Goal: Transaction & Acquisition: Subscribe to service/newsletter

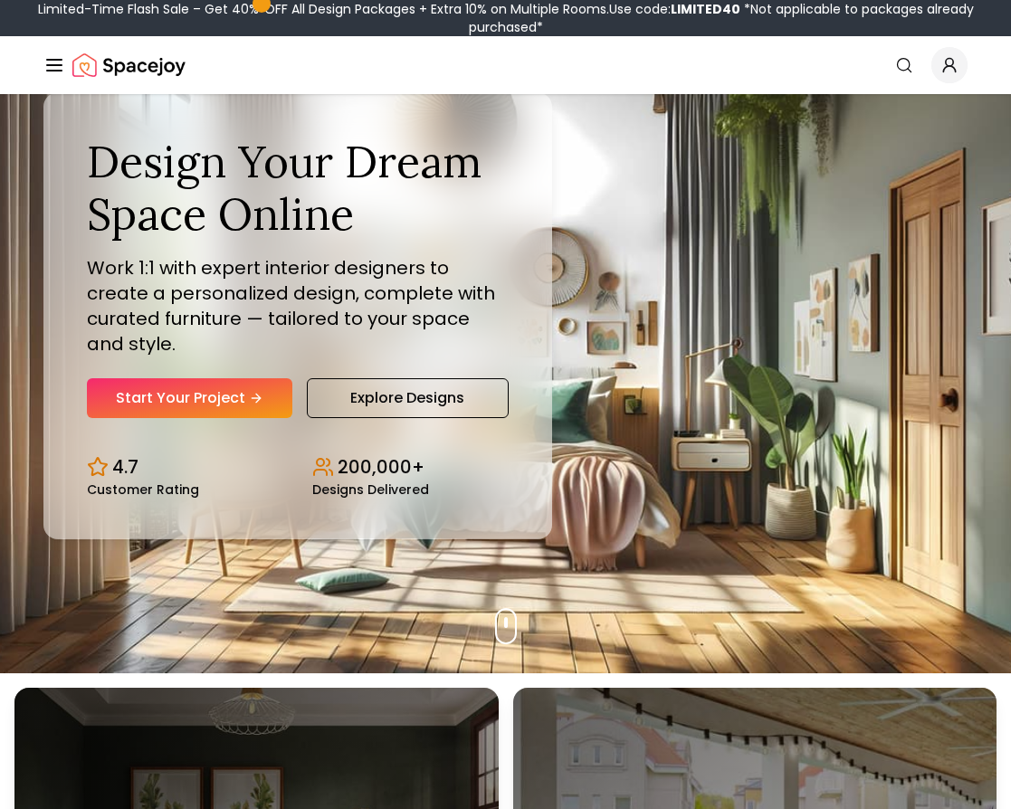
scroll to position [137, 0]
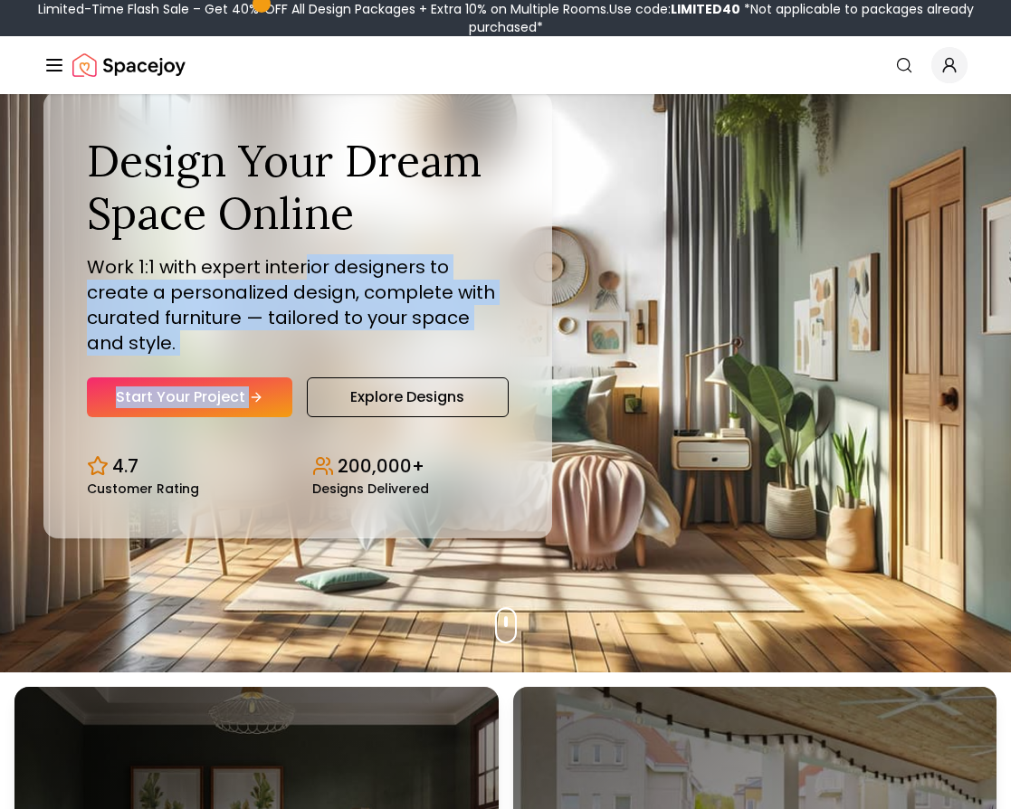
drag, startPoint x: 303, startPoint y: 278, endPoint x: 329, endPoint y: 354, distance: 80.4
click at [329, 354] on div "Design Your Dream Space Online Work 1:1 with expert interior designers to creat…" at bounding box center [298, 275] width 422 height 281
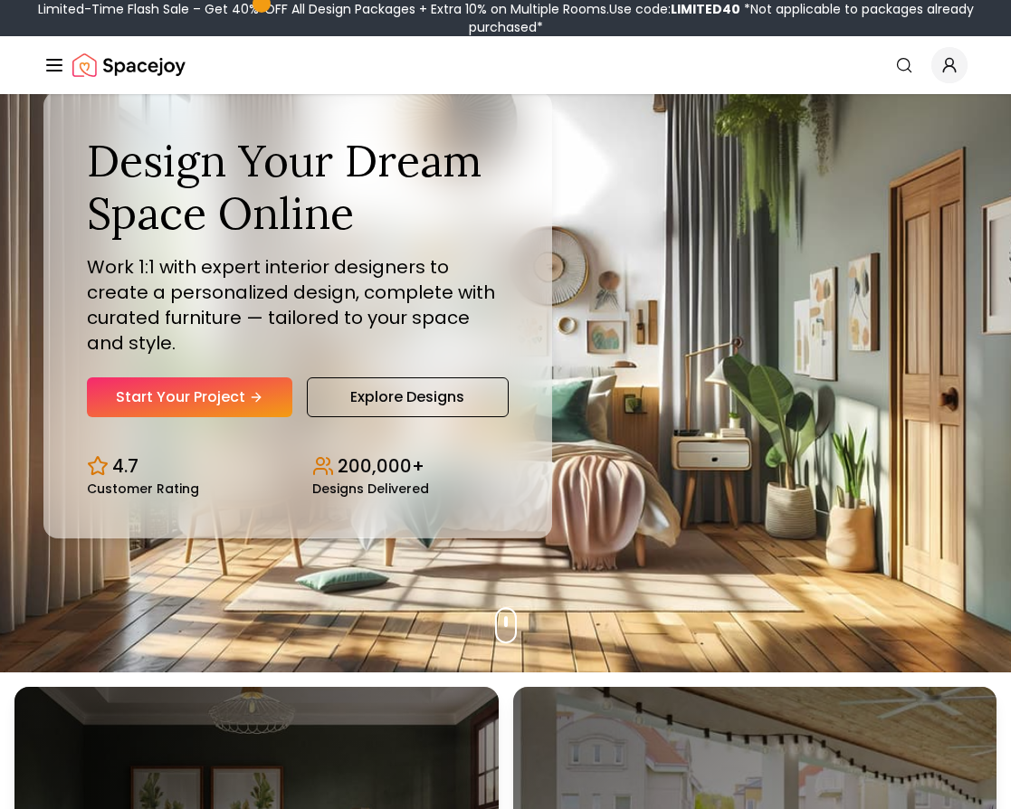
click at [314, 333] on p "Work 1:1 with expert interior designers to create a personalized design, comple…" at bounding box center [298, 304] width 422 height 101
click at [237, 388] on link "Start Your Project" at bounding box center [189, 397] width 205 height 40
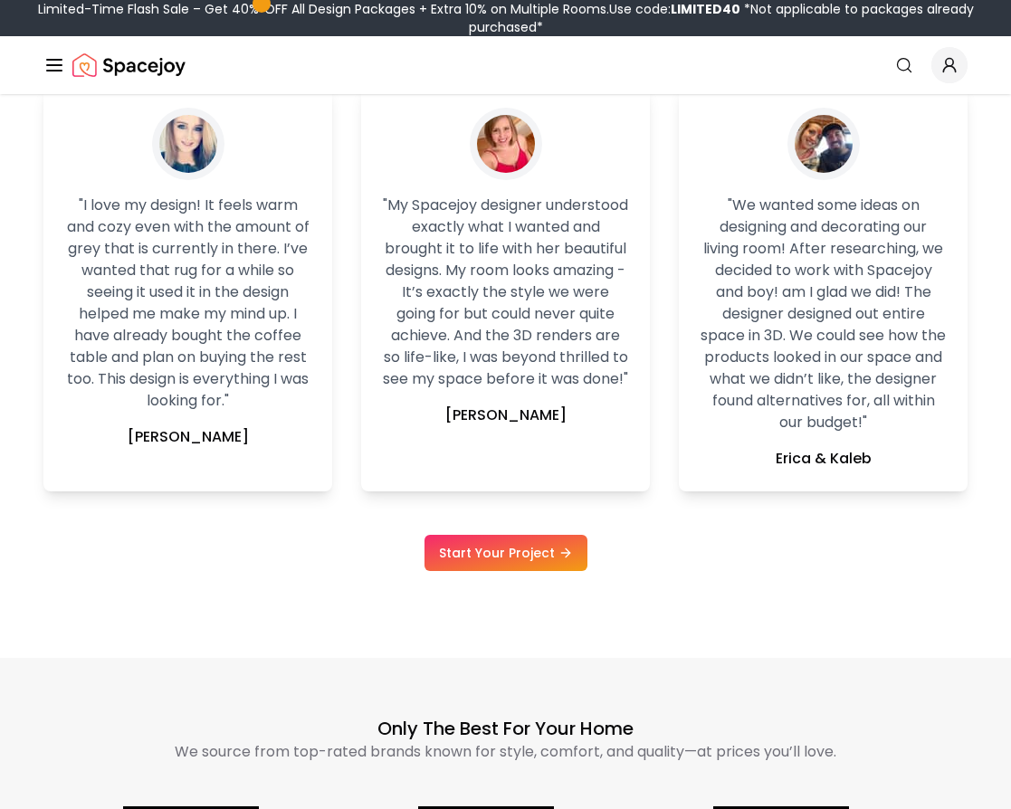
scroll to position [2478, 0]
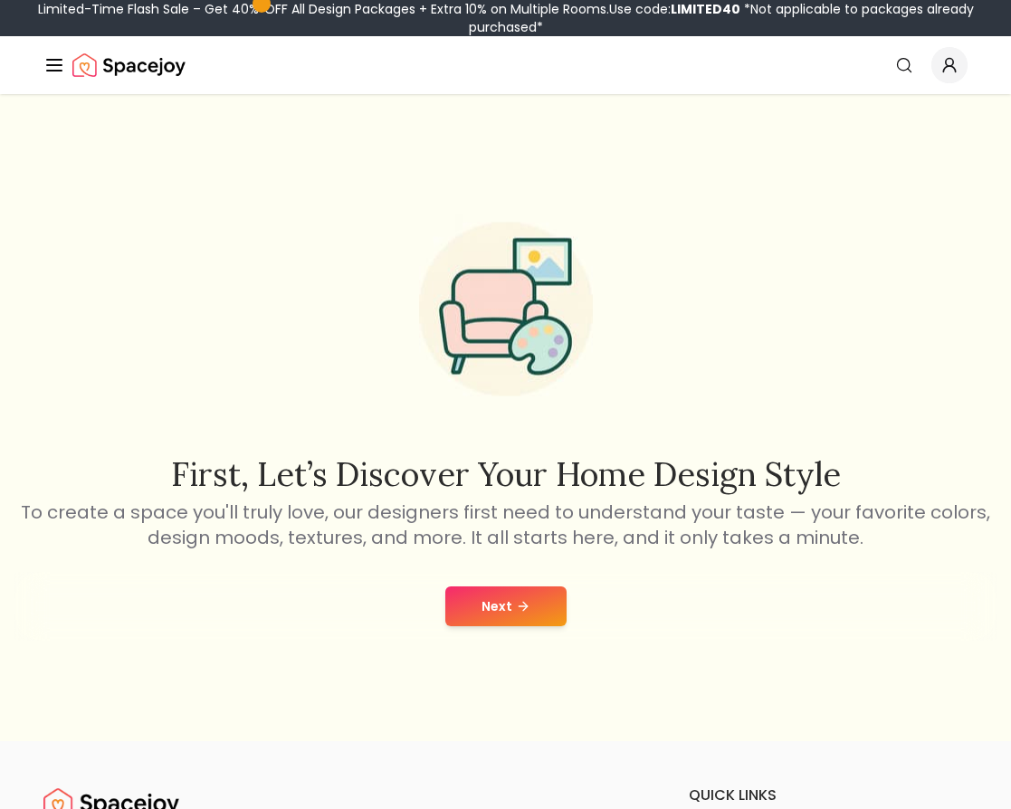
click at [512, 607] on button "Next" at bounding box center [505, 606] width 121 height 40
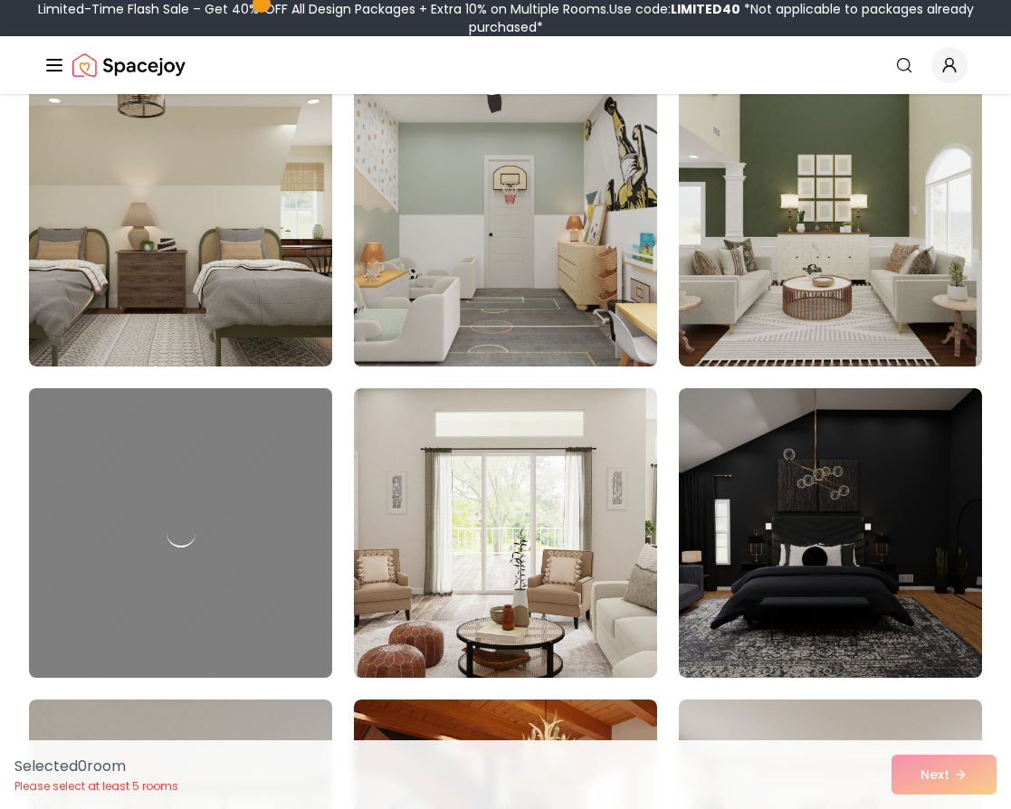
scroll to position [9645, 0]
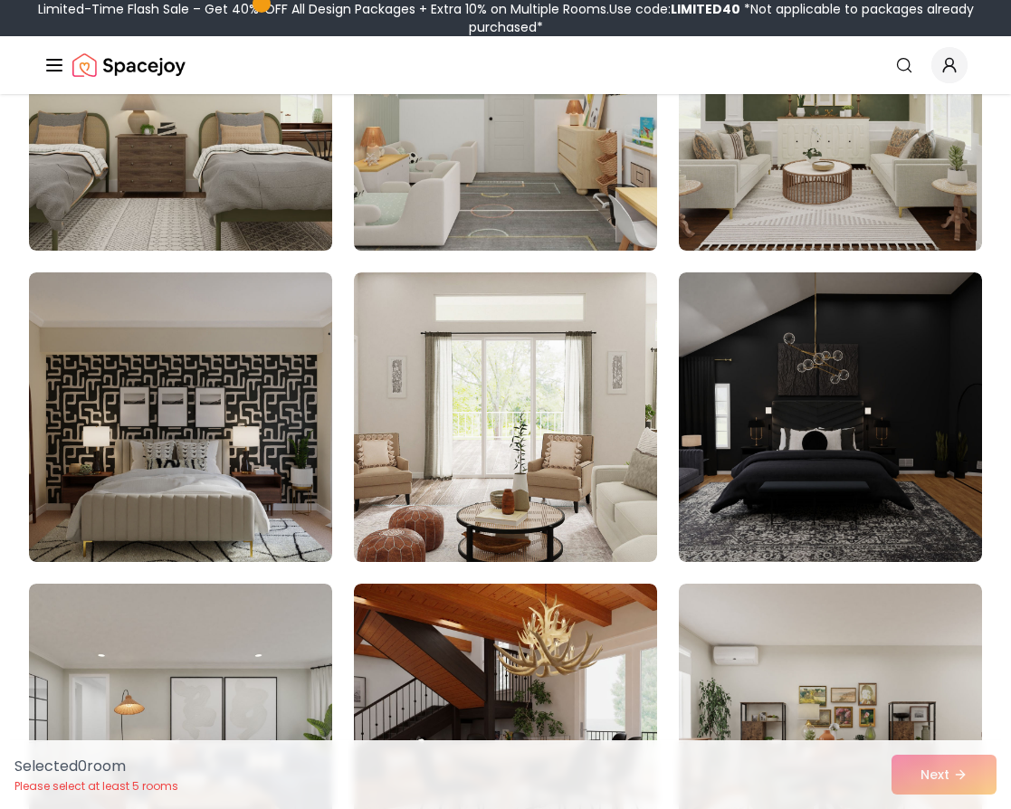
click at [557, 225] on img at bounding box center [506, 106] width 319 height 304
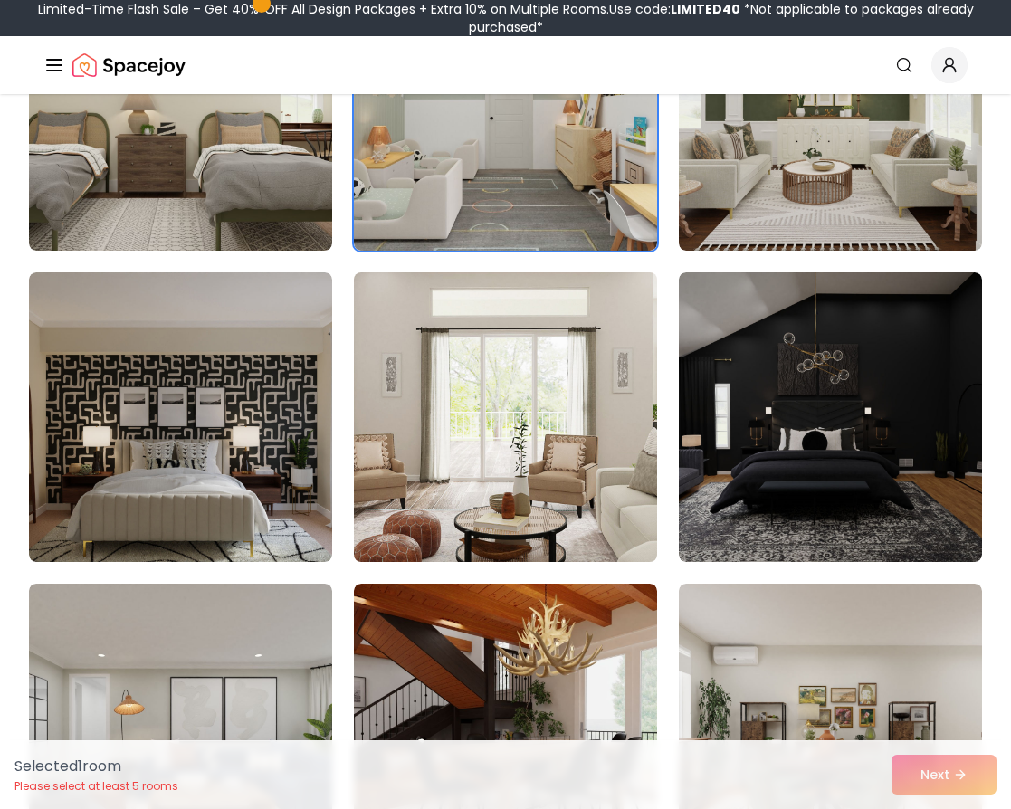
click at [587, 364] on img at bounding box center [506, 417] width 319 height 304
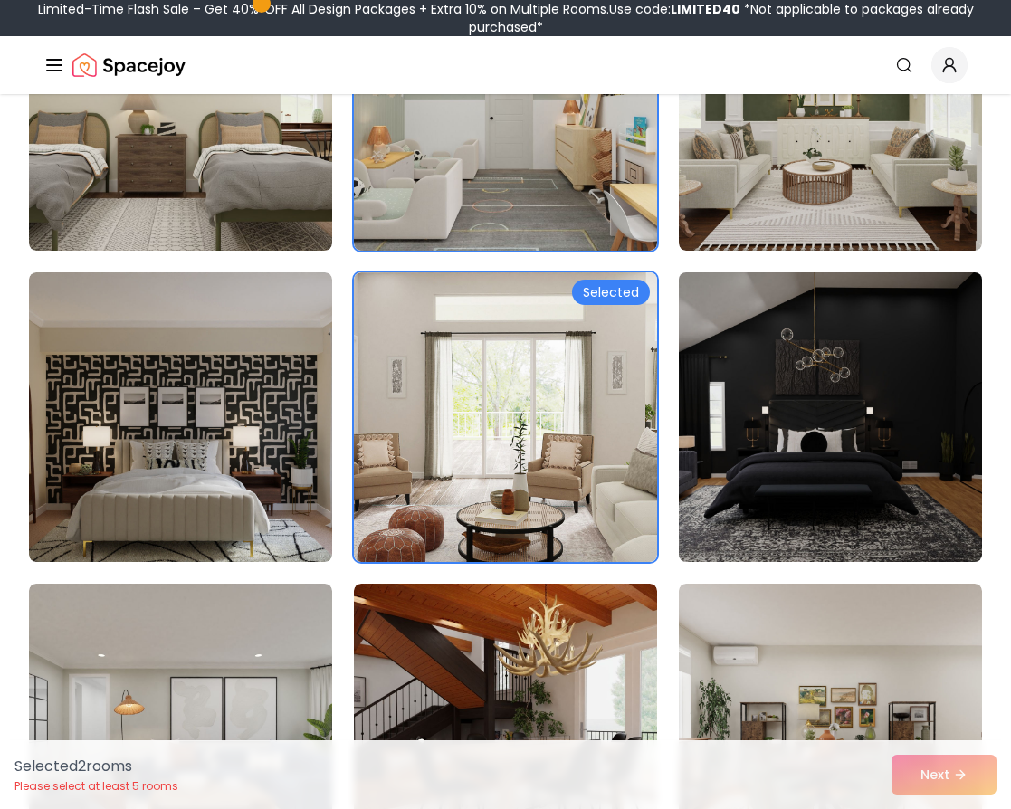
click at [753, 364] on img at bounding box center [830, 417] width 319 height 304
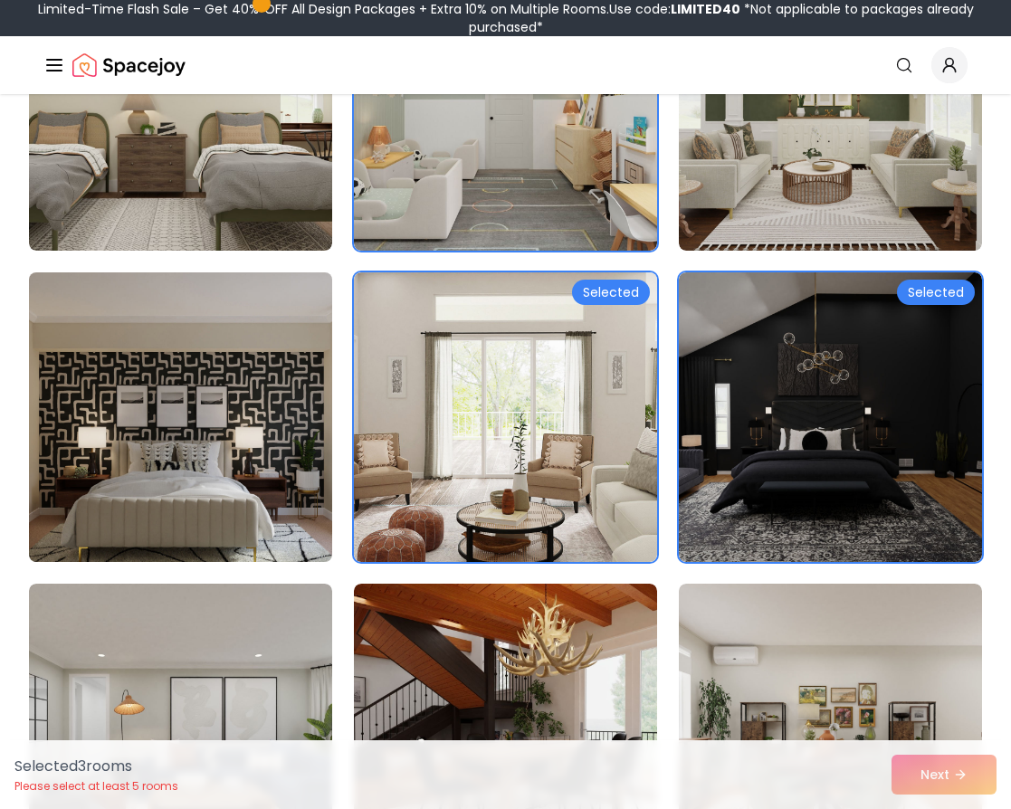
click at [294, 508] on img at bounding box center [181, 417] width 319 height 304
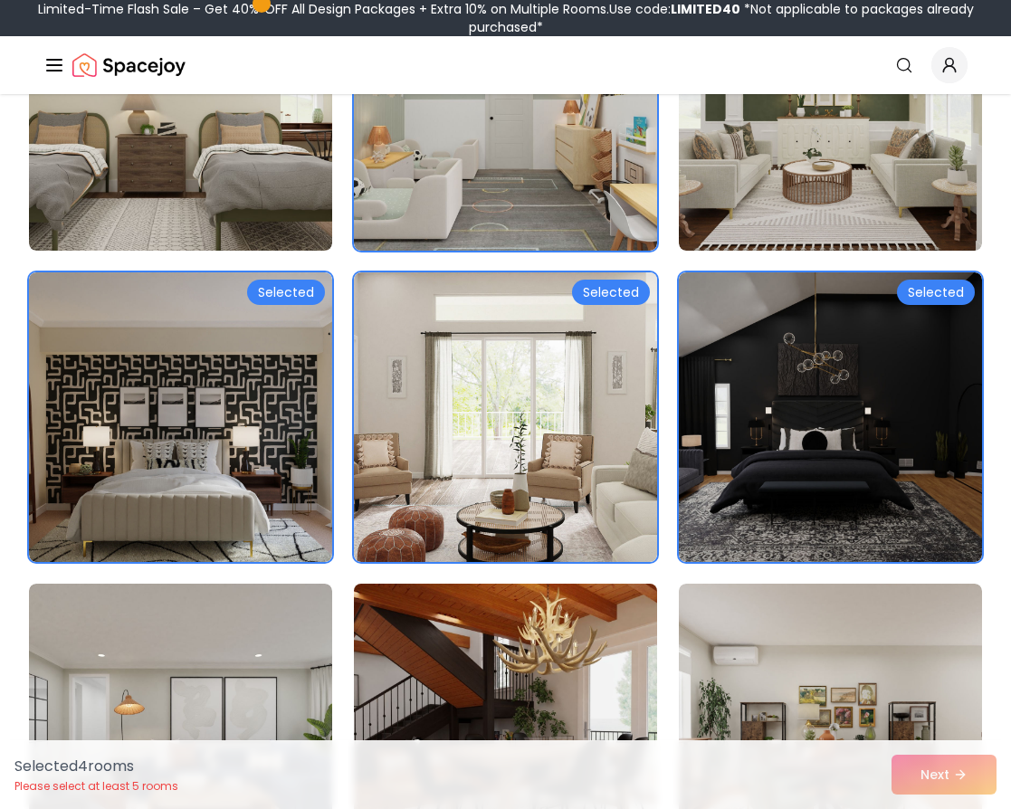
click at [381, 677] on img at bounding box center [506, 728] width 319 height 304
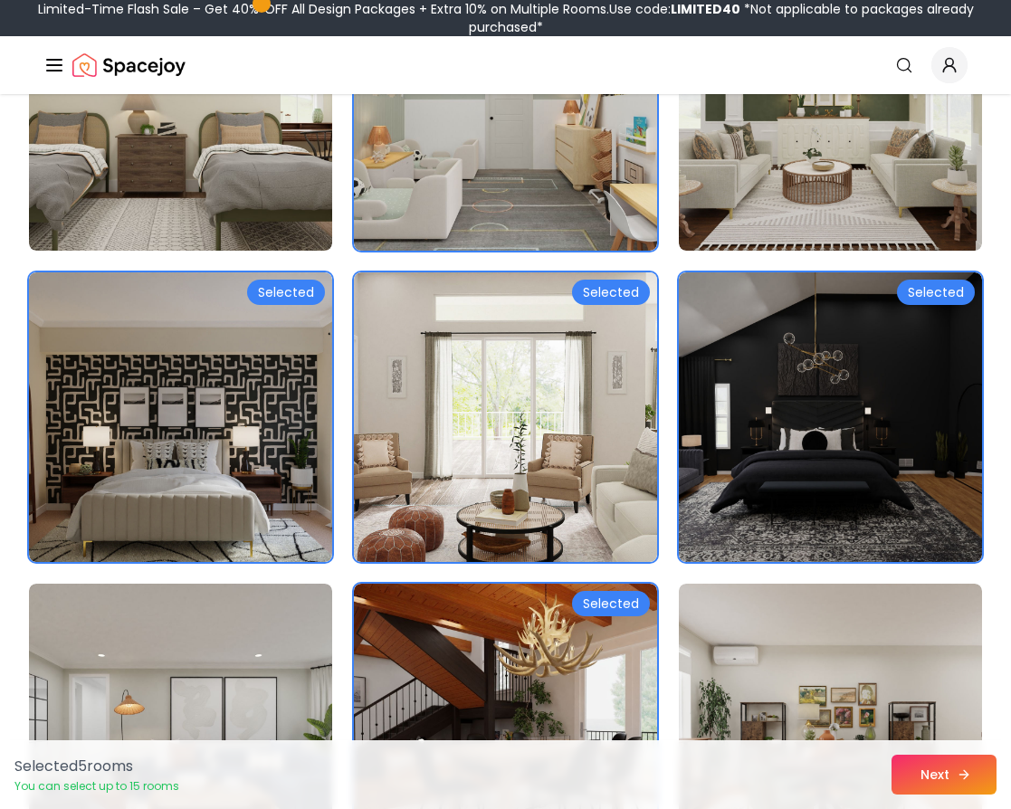
click at [966, 788] on button "Next" at bounding box center [943, 775] width 105 height 40
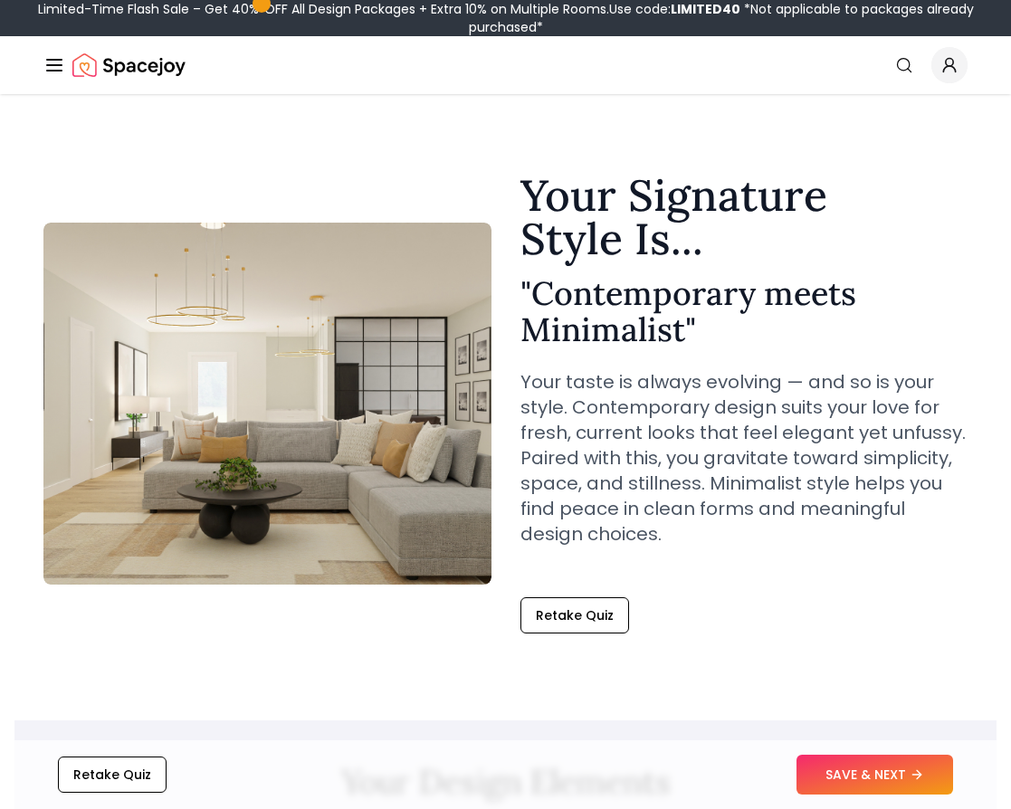
scroll to position [1, 0]
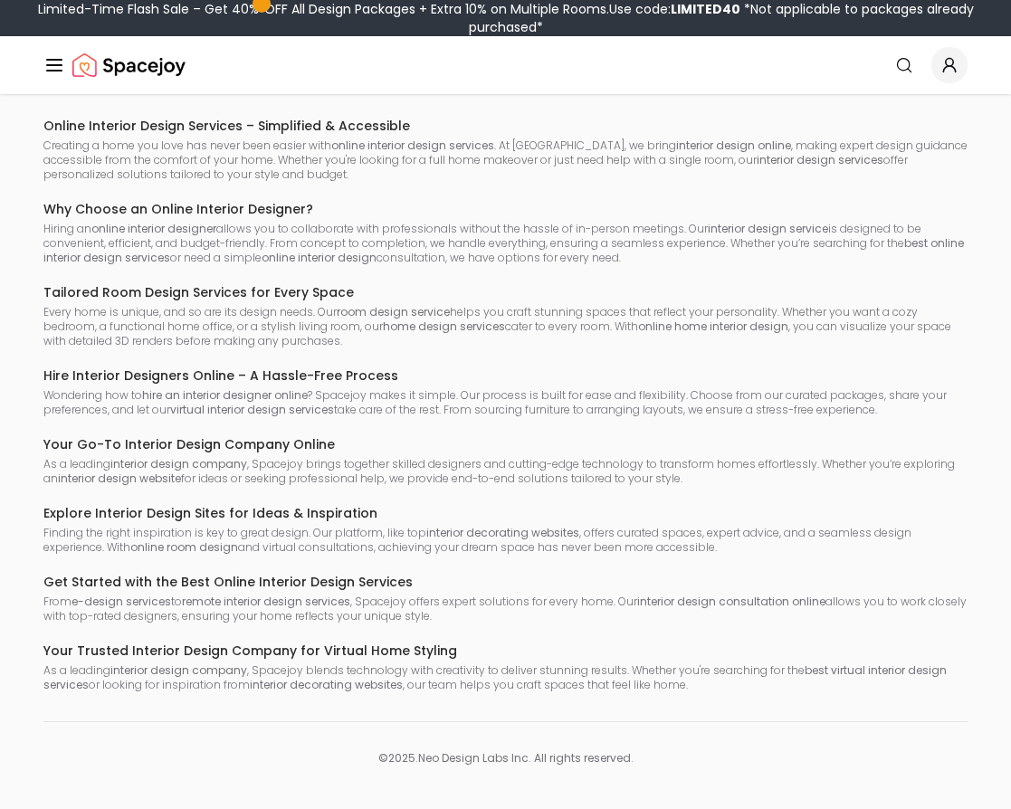
scroll to position [1548, 0]
